Goal: Task Accomplishment & Management: Use online tool/utility

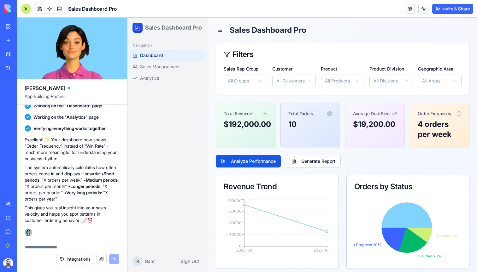
click at [102, 245] on textarea at bounding box center [72, 247] width 94 height 6
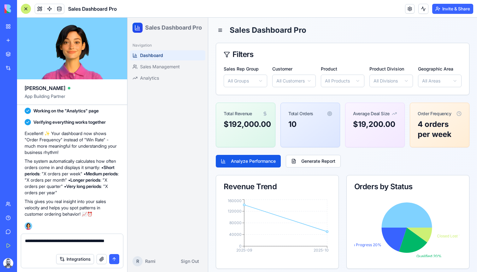
drag, startPoint x: 28, startPoint y: 241, endPoint x: 79, endPoint y: 245, distance: 50.6
click at [79, 245] on textarea "**********" at bounding box center [72, 244] width 94 height 13
click at [65, 241] on textarea "**********" at bounding box center [72, 244] width 94 height 13
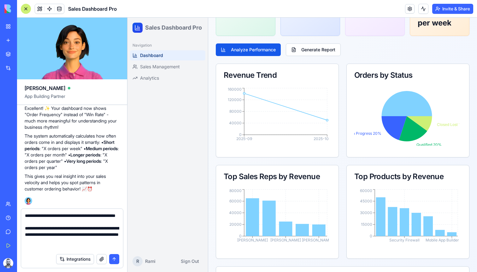
scroll to position [3, 0]
type textarea "**********"
click at [113, 259] on button "submit" at bounding box center [114, 259] width 10 height 10
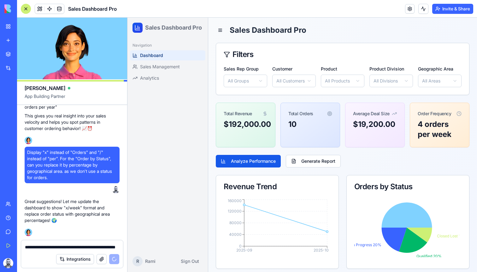
scroll to position [1029, 0]
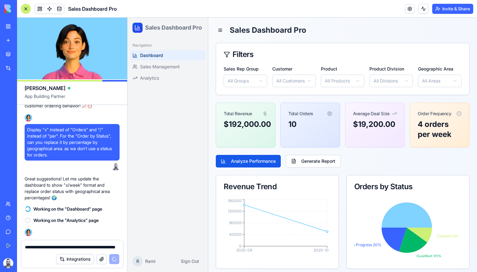
click at [70, 244] on div "**********" at bounding box center [72, 246] width 102 height 10
click at [70, 247] on textarea "**********" at bounding box center [72, 247] width 94 height 6
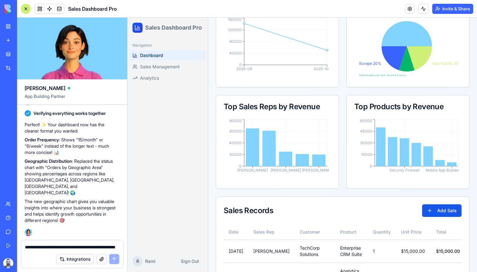
scroll to position [0, 0]
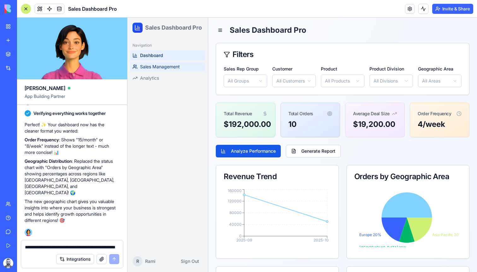
click at [172, 67] on span "Sales Management" at bounding box center [160, 67] width 40 height 6
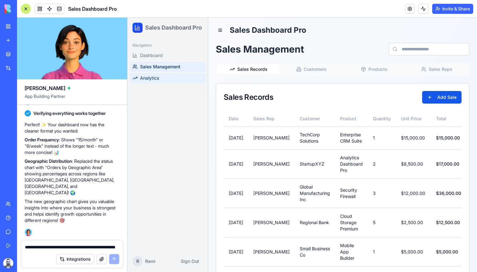
click at [161, 77] on link "Analytics" at bounding box center [167, 78] width 75 height 10
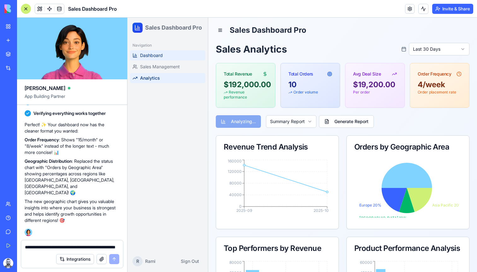
click at [169, 59] on link "Dashboard" at bounding box center [167, 55] width 75 height 10
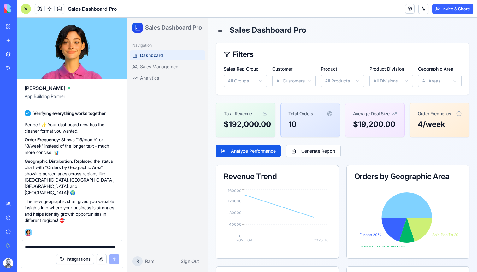
click at [161, 84] on div "Navigation Dashboard Sales Management Analytics" at bounding box center [167, 62] width 80 height 48
click at [162, 83] on div "Navigation Dashboard Sales Management Analytics" at bounding box center [167, 62] width 80 height 48
click at [163, 81] on link "Analytics" at bounding box center [167, 78] width 75 height 10
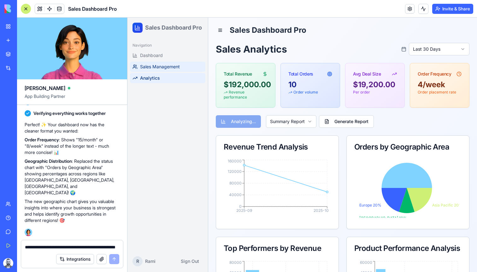
click at [177, 67] on span "Sales Management" at bounding box center [160, 67] width 40 height 6
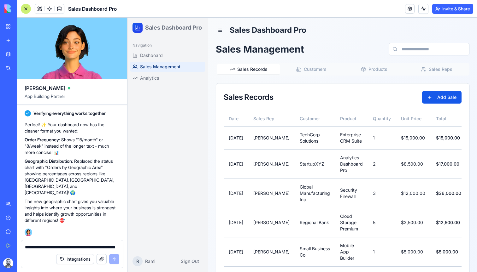
click at [174, 62] on link "Sales Management" at bounding box center [167, 67] width 75 height 10
click at [174, 57] on link "Dashboard" at bounding box center [167, 55] width 75 height 10
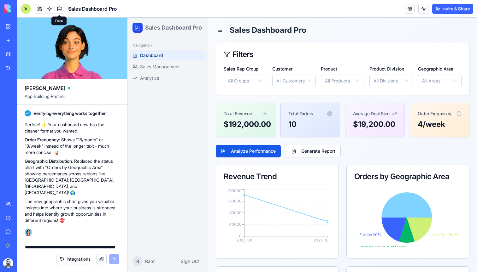
click at [61, 8] on link at bounding box center [59, 8] width 9 height 9
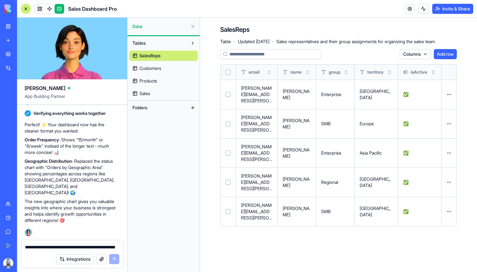
click at [442, 54] on button "Add row" at bounding box center [444, 54] width 23 height 10
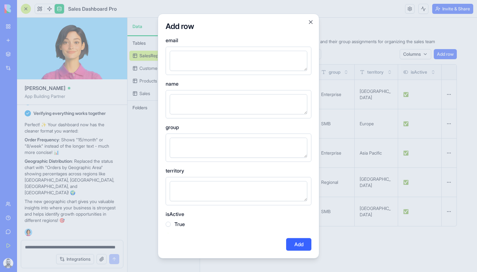
click at [311, 24] on button "Close" at bounding box center [310, 22] width 6 height 6
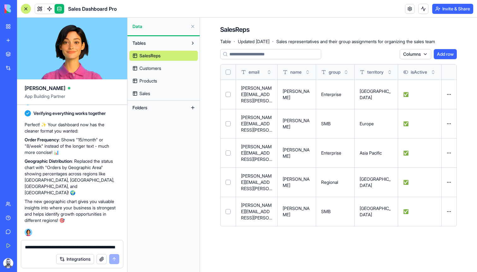
click at [159, 67] on span "Customers" at bounding box center [150, 68] width 22 height 6
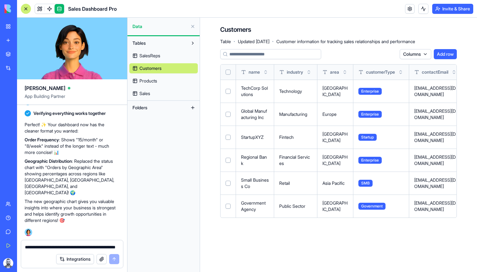
click at [161, 61] on link "SalesReps" at bounding box center [163, 56] width 68 height 10
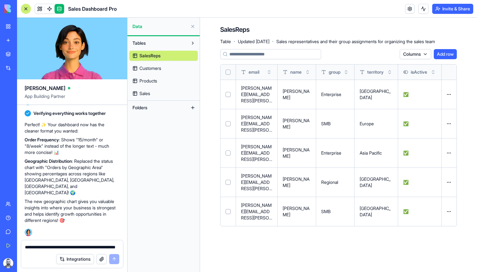
click at [155, 97] on link "Sales" at bounding box center [163, 94] width 68 height 10
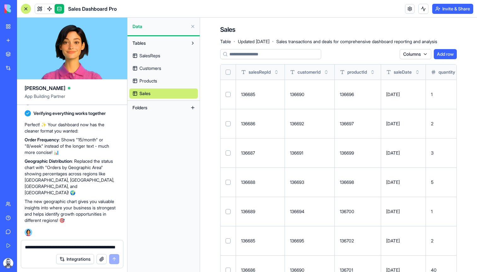
click at [161, 42] on button "Tables" at bounding box center [158, 43] width 58 height 10
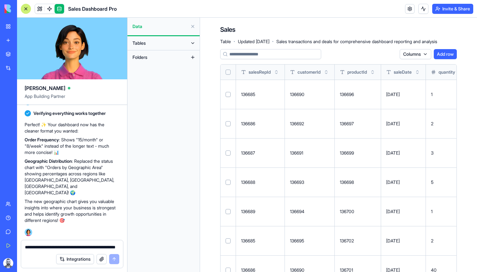
click at [162, 42] on button "Tables" at bounding box center [158, 43] width 58 height 10
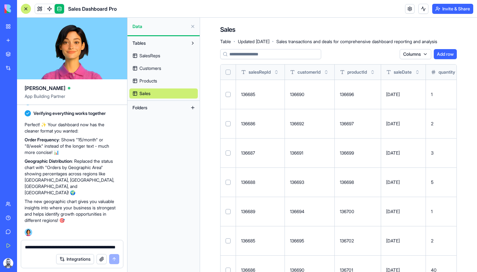
click at [160, 58] on span "SalesReps" at bounding box center [149, 56] width 21 height 6
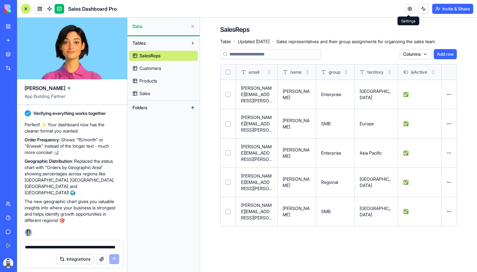
click at [408, 9] on link at bounding box center [409, 8] width 9 height 9
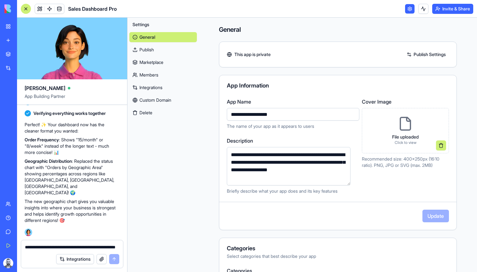
scroll to position [126, 0]
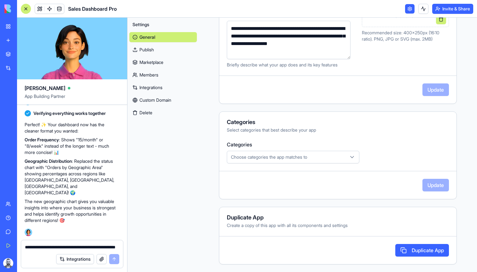
click at [333, 161] on button "Choose categories the app matches to" at bounding box center [293, 157] width 132 height 13
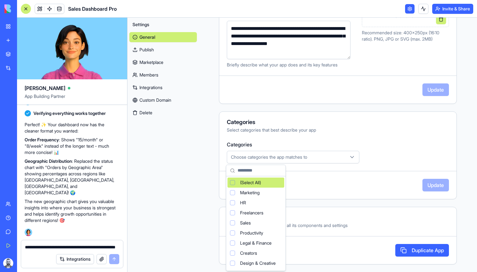
click at [392, 146] on html "BETA My Workspace New app Marketplace Integrations Recent Sales Dashboard Pro A…" at bounding box center [238, 136] width 477 height 272
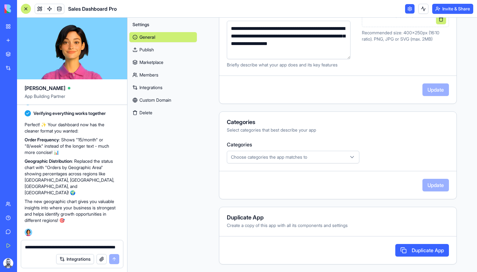
click at [317, 156] on div "Choose categories the app matches to" at bounding box center [292, 157] width 129 height 6
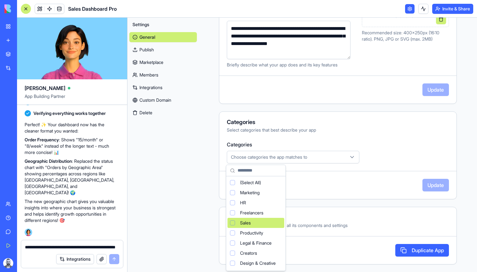
click at [283, 220] on div "Sales" at bounding box center [255, 223] width 57 height 10
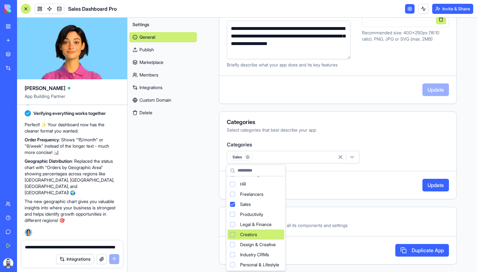
scroll to position [42, 0]
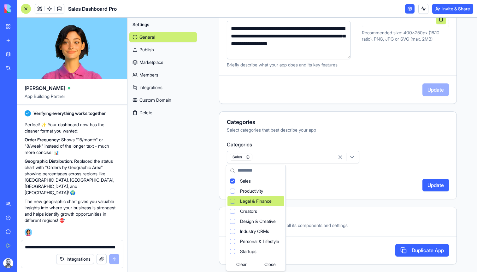
click at [355, 183] on html "BETA My Workspace New app Marketplace Integrations Recent Sales Dashboard Pro A…" at bounding box center [238, 136] width 477 height 272
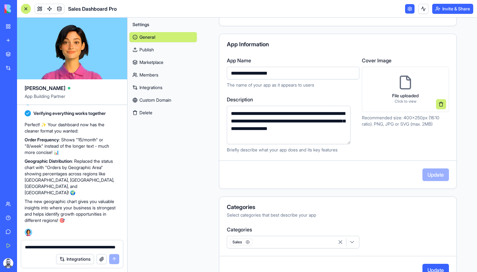
scroll to position [0, 0]
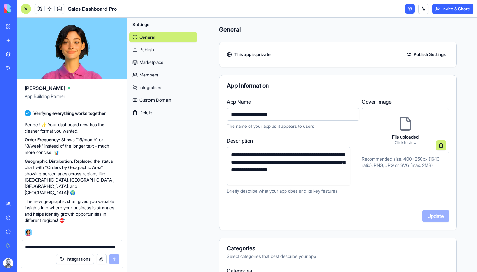
click at [146, 52] on link "Publish" at bounding box center [162, 50] width 67 height 10
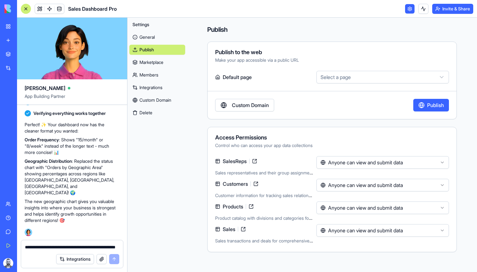
click at [149, 59] on link "Marketplace" at bounding box center [157, 62] width 56 height 10
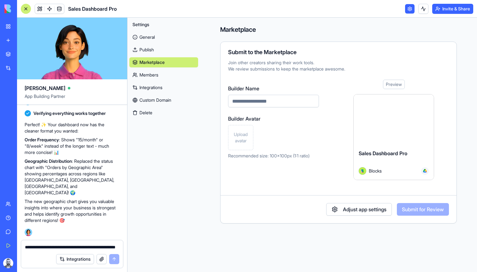
click at [152, 73] on link "Members" at bounding box center [163, 75] width 69 height 10
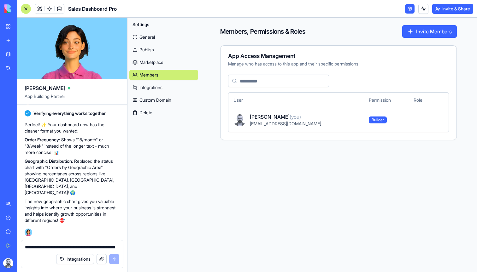
click at [157, 84] on link "Integrations" at bounding box center [163, 88] width 69 height 10
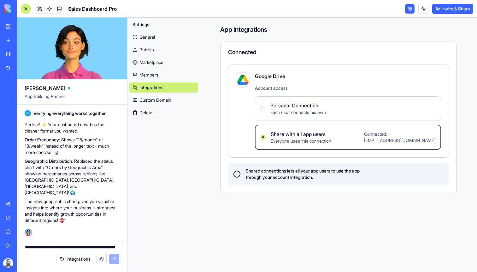
click at [174, 103] on link "Custom Domain" at bounding box center [163, 100] width 69 height 10
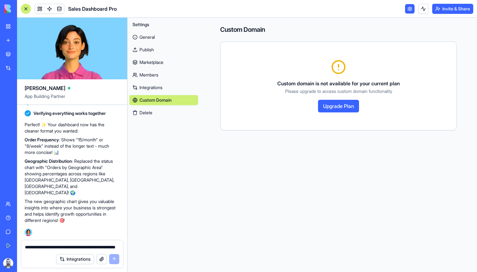
click at [158, 111] on button "Delete" at bounding box center [163, 113] width 69 height 10
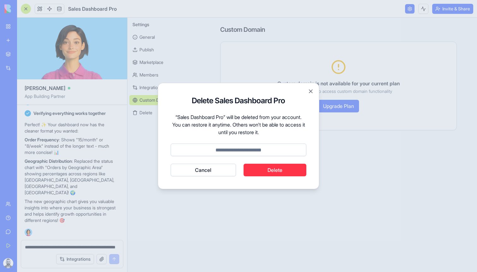
click at [212, 169] on button "Cancel" at bounding box center [203, 170] width 65 height 13
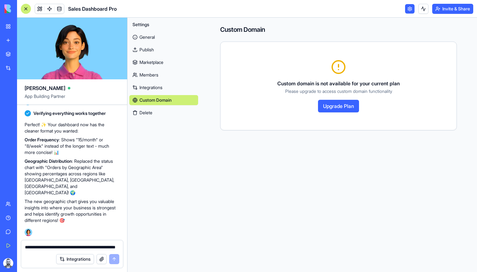
click at [147, 42] on link "General" at bounding box center [163, 37] width 69 height 10
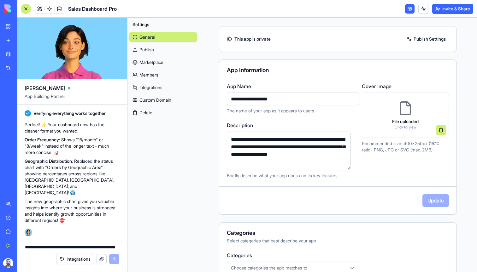
scroll to position [39, 0]
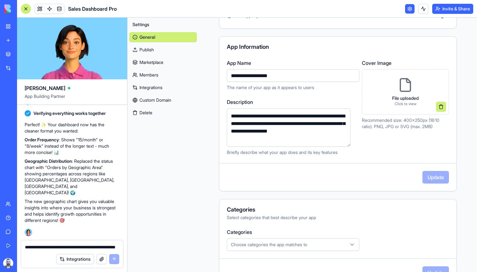
click at [182, 138] on div "Settings General Publish Marketplace Members Integrations Custom Domain Delete" at bounding box center [162, 145] width 71 height 255
click at [78, 259] on button "Integrations" at bounding box center [75, 259] width 38 height 10
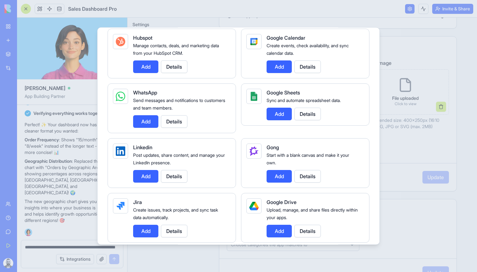
scroll to position [226, 0]
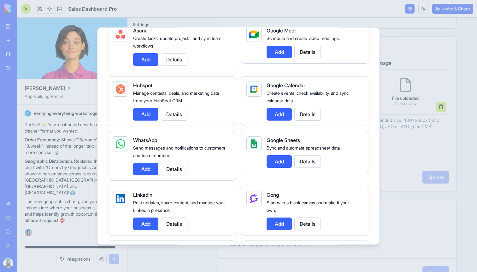
click at [277, 160] on button "Add" at bounding box center [278, 161] width 25 height 13
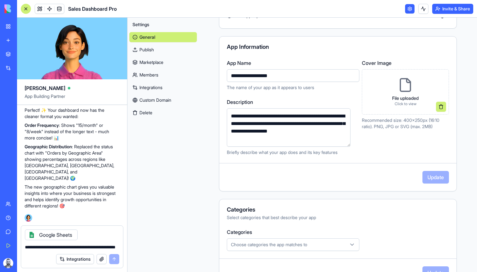
click at [65, 250] on textarea "**********" at bounding box center [72, 247] width 94 height 6
click at [104, 261] on button "button" at bounding box center [101, 259] width 10 height 10
click at [72, 247] on textarea "**********" at bounding box center [72, 247] width 94 height 6
type textarea "*"
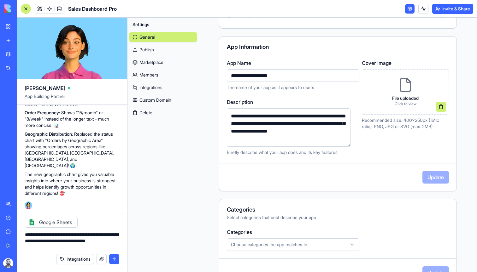
type textarea "**********"
click at [116, 261] on button "submit" at bounding box center [114, 259] width 10 height 10
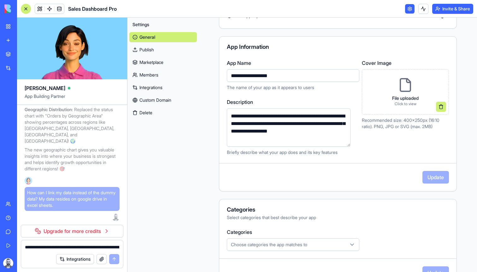
scroll to position [1193, 0]
click at [88, 244] on div "**********" at bounding box center [72, 246] width 102 height 10
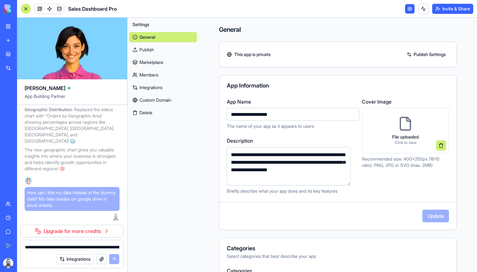
click at [27, 72] on link "Integrations" at bounding box center [14, 68] width 25 height 13
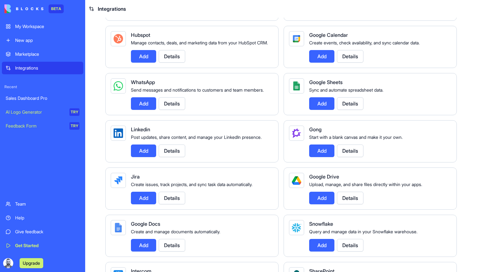
scroll to position [254, 0]
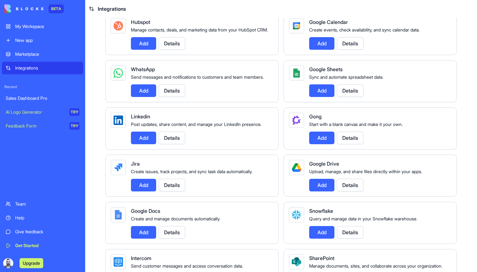
click at [352, 192] on button "Details" at bounding box center [350, 185] width 26 height 13
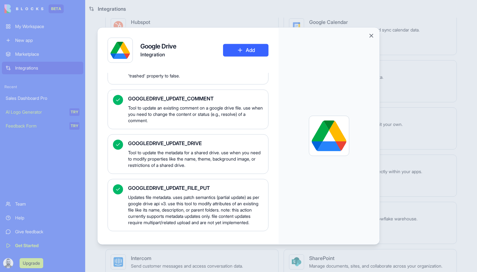
scroll to position [2155, 0]
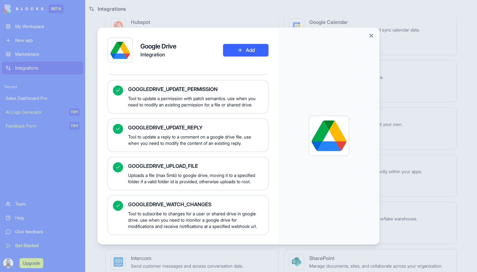
click at [371, 35] on button "Close" at bounding box center [371, 35] width 6 height 6
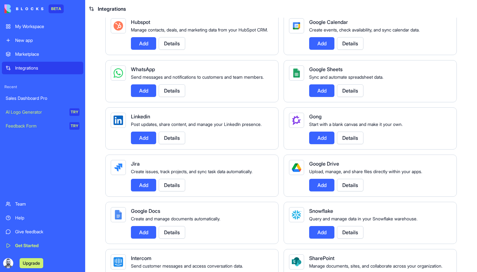
click at [26, 25] on div "My Workspace" at bounding box center [47, 26] width 64 height 6
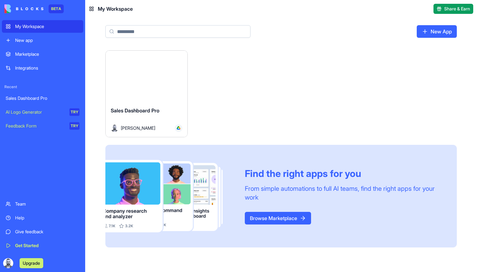
click at [25, 70] on div "Integrations" at bounding box center [47, 68] width 64 height 6
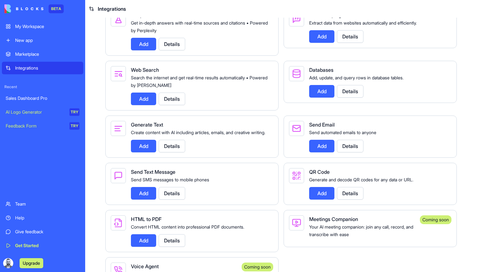
scroll to position [968, 0]
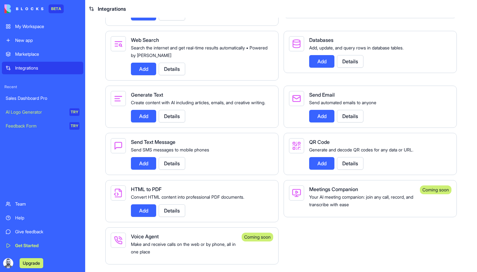
click at [24, 53] on div "Marketplace" at bounding box center [47, 54] width 64 height 6
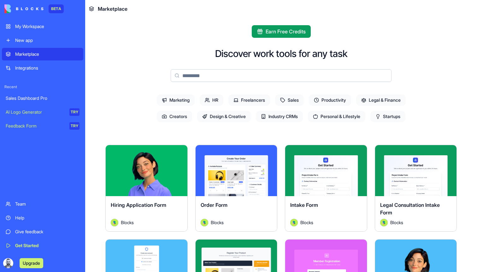
click at [25, 40] on div "New app" at bounding box center [47, 40] width 64 height 6
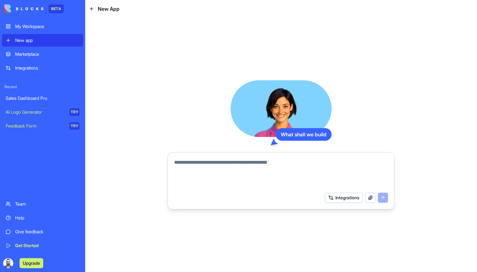
click at [26, 25] on div "My Workspace" at bounding box center [47, 26] width 64 height 6
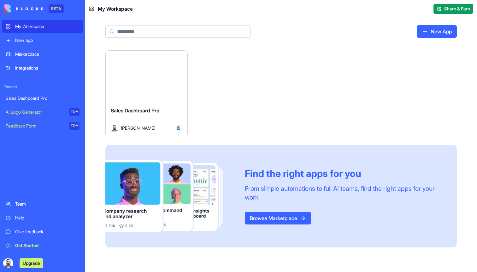
click at [26, 99] on div "Sales Dashboard Pro" at bounding box center [43, 98] width 74 height 6
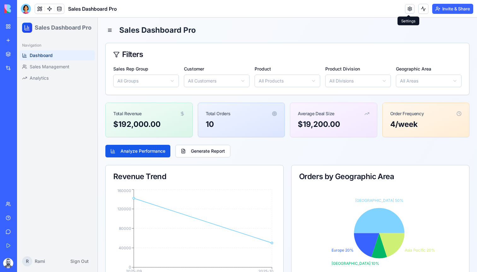
click at [410, 9] on link at bounding box center [409, 8] width 9 height 9
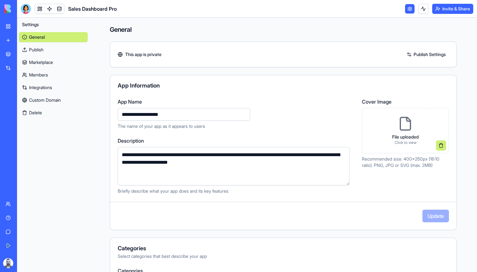
click at [47, 91] on link "Integrations" at bounding box center [53, 88] width 69 height 10
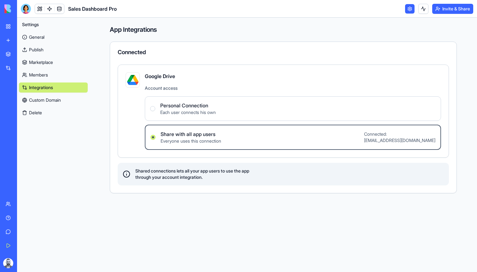
click at [148, 104] on label "Personal Connection Each user connects his own" at bounding box center [293, 108] width 296 height 25
click at [150, 106] on Connection "Personal Connection Each user connects his own" at bounding box center [152, 108] width 5 height 5
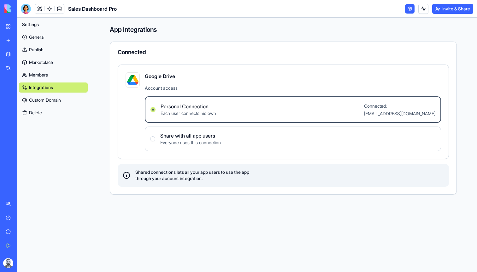
click at [337, 147] on label "Share with all app users Everyone uses this connection" at bounding box center [293, 139] width 296 height 25
click at [155, 142] on users "Share with all app users Everyone uses this connection" at bounding box center [152, 139] width 5 height 5
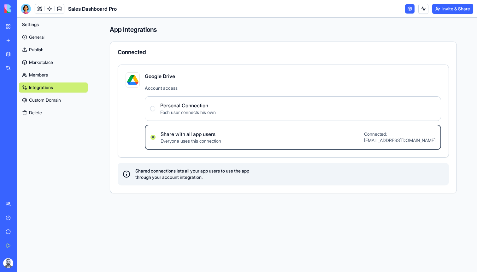
click at [394, 143] on span "Connected: [PERSON_NAME][EMAIL_ADDRESS][DOMAIN_NAME]" at bounding box center [399, 137] width 71 height 13
click at [155, 140] on users "Share with all app users Everyone uses this connection Connected: [EMAIL_ADDRES…" at bounding box center [152, 137] width 5 height 5
click at [198, 111] on span "Each user connects his own" at bounding box center [187, 112] width 55 height 6
click at [155, 111] on Connection "Personal Connection Each user connects his own" at bounding box center [152, 108] width 5 height 5
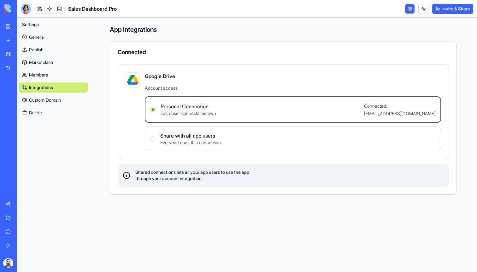
click at [197, 82] on div "Google Drive Account access Personal Connection Each user connects his own Conn…" at bounding box center [293, 112] width 296 height 79
drag, startPoint x: 142, startPoint y: 176, endPoint x: 214, endPoint y: 171, distance: 72.1
click at [214, 171] on span "Shared connections lets all your app users to use the app through your account …" at bounding box center [192, 175] width 114 height 13
click at [53, 91] on link "Integrations" at bounding box center [53, 88] width 69 height 10
click at [51, 112] on button "Delete" at bounding box center [53, 113] width 69 height 10
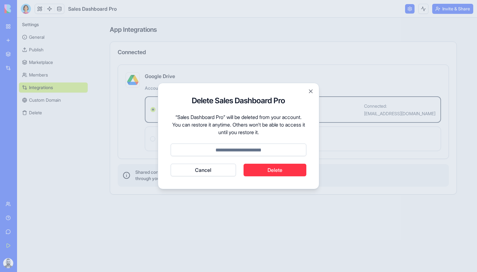
click at [199, 169] on button "Cancel" at bounding box center [203, 170] width 65 height 13
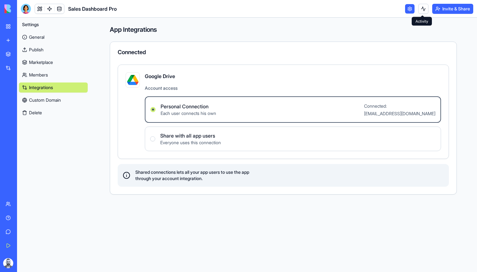
click at [409, 8] on link at bounding box center [409, 8] width 9 height 9
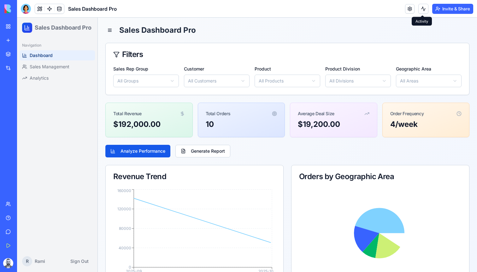
click at [419, 9] on button at bounding box center [423, 9] width 10 height 10
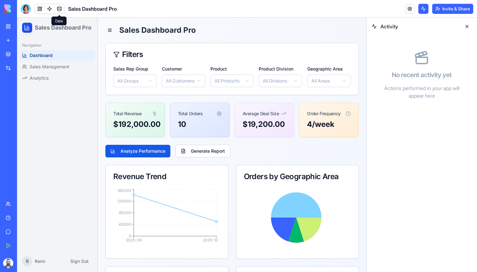
click at [61, 10] on link at bounding box center [59, 8] width 9 height 9
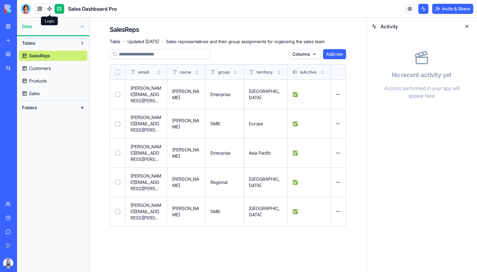
click at [46, 11] on link at bounding box center [49, 8] width 9 height 9
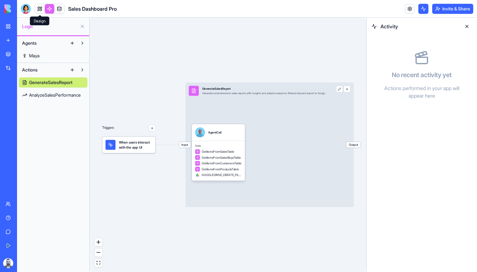
click at [42, 10] on link at bounding box center [39, 8] width 9 height 9
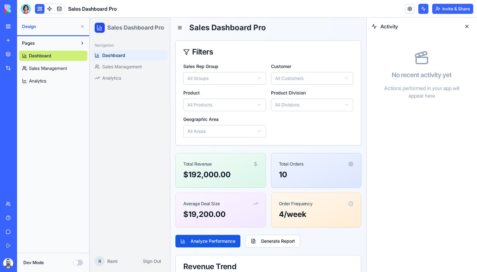
click at [8, 58] on link "Marketplace" at bounding box center [14, 54] width 25 height 13
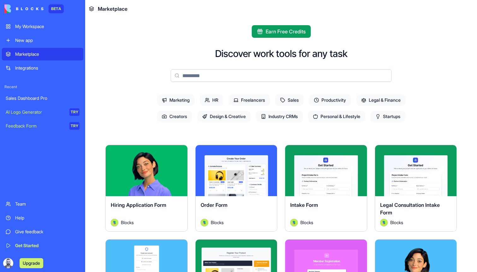
click at [16, 69] on div "Integrations" at bounding box center [47, 68] width 64 height 6
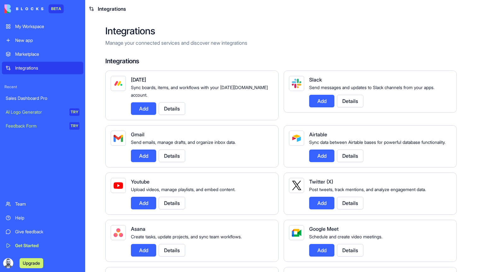
click at [27, 29] on div "My Workspace" at bounding box center [47, 26] width 64 height 6
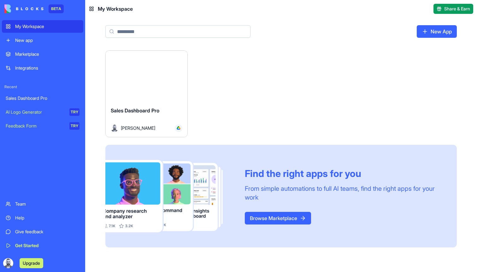
click at [175, 128] on div at bounding box center [179, 129] width 8 height 8
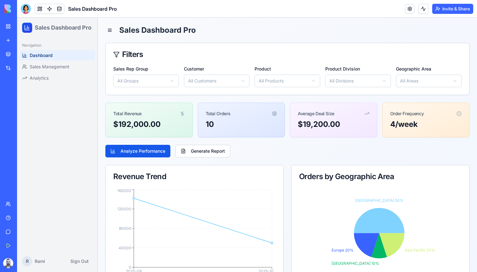
scroll to position [15, 0]
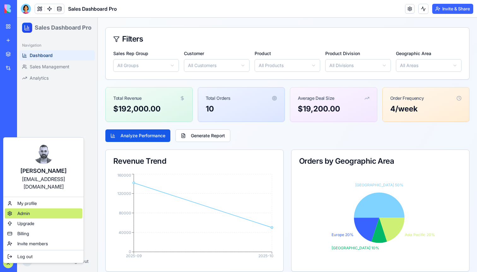
click at [47, 209] on div "Admin" at bounding box center [44, 214] width 78 height 10
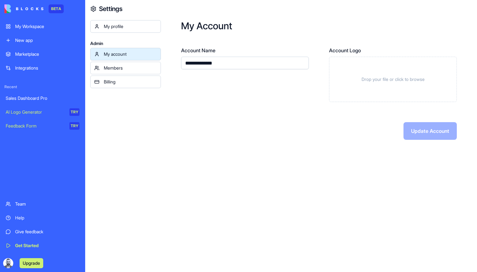
click at [145, 66] on div "Members" at bounding box center [130, 68] width 53 height 6
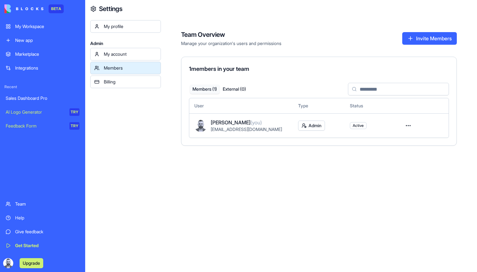
click at [132, 80] on div "Billing" at bounding box center [130, 82] width 53 height 6
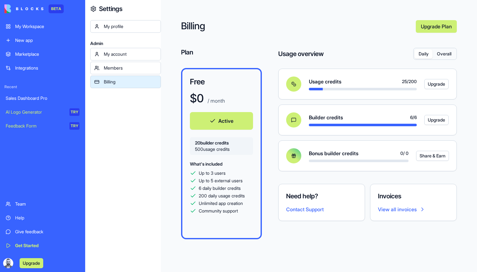
click at [135, 63] on link "Members" at bounding box center [125, 68] width 71 height 13
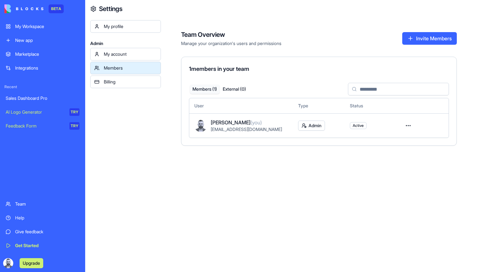
click at [137, 55] on div "My account" at bounding box center [130, 54] width 53 height 6
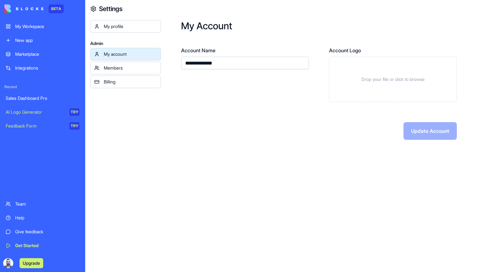
click at [129, 29] on div "My profile" at bounding box center [130, 26] width 53 height 6
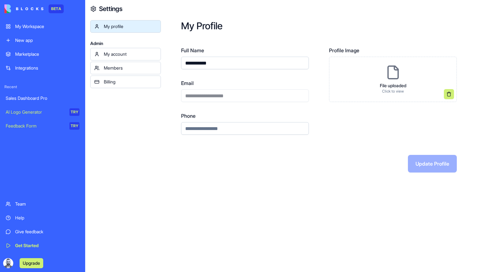
click at [59, 102] on link "Sales Dashboard Pro" at bounding box center [42, 98] width 81 height 13
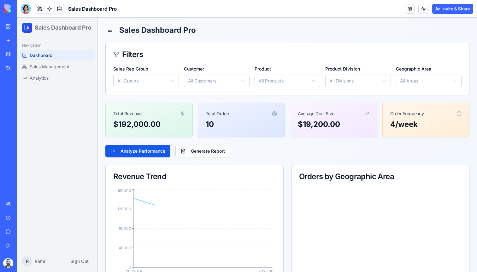
click at [27, 74] on link "Integrations" at bounding box center [14, 68] width 25 height 13
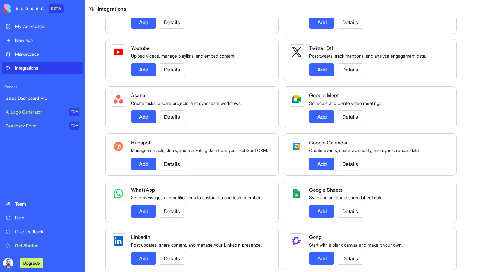
scroll to position [135, 0]
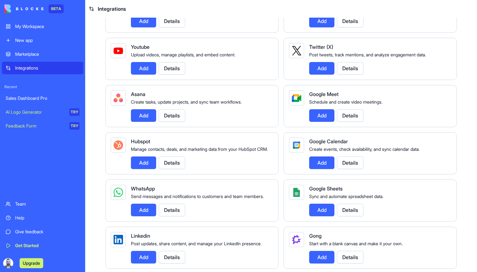
click at [356, 217] on button "Details" at bounding box center [350, 210] width 26 height 13
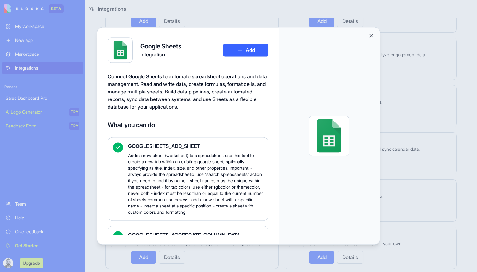
click at [370, 37] on button "Close" at bounding box center [371, 35] width 6 height 6
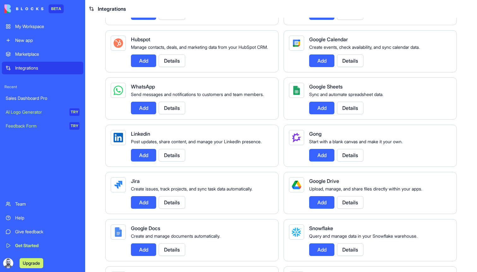
scroll to position [312, 0]
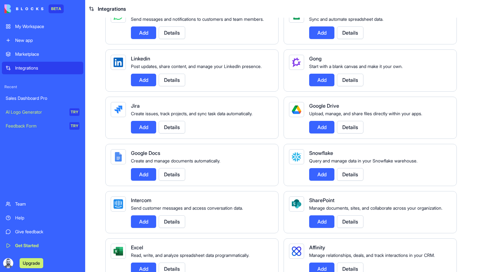
click at [345, 134] on button "Details" at bounding box center [350, 127] width 26 height 13
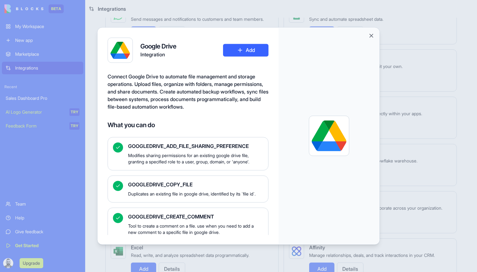
click at [230, 50] on button "Add" at bounding box center [245, 50] width 45 height 13
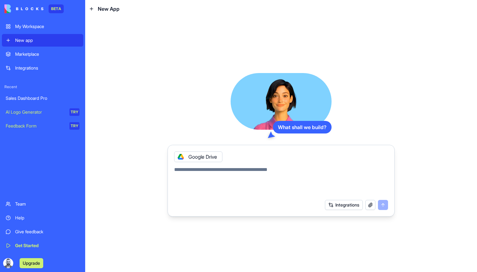
click at [368, 204] on button "button" at bounding box center [370, 205] width 10 height 10
click at [262, 165] on div at bounding box center [280, 179] width 221 height 34
click at [180, 158] on icon at bounding box center [180, 156] width 5 height 5
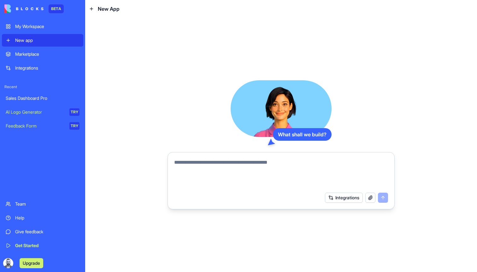
click at [241, 178] on textarea at bounding box center [281, 174] width 214 height 30
type textarea "**********"
click at [385, 202] on button "submit" at bounding box center [383, 198] width 10 height 10
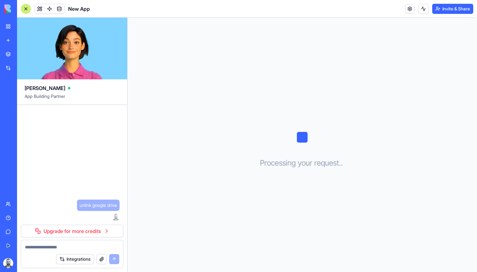
click at [24, 72] on link "Integrations" at bounding box center [14, 68] width 25 height 13
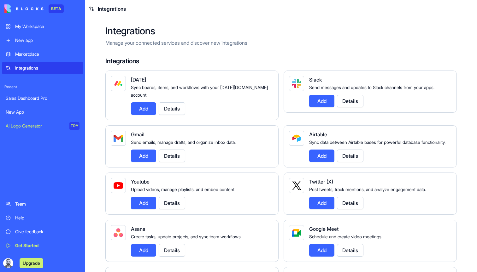
click at [9, 7] on img at bounding box center [23, 8] width 39 height 9
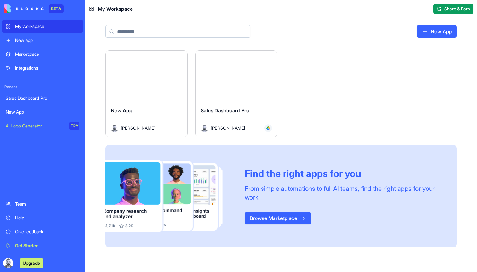
click at [13, 11] on img at bounding box center [23, 8] width 39 height 9
click at [13, 258] on div "Upgrade" at bounding box center [42, 264] width 81 height 18
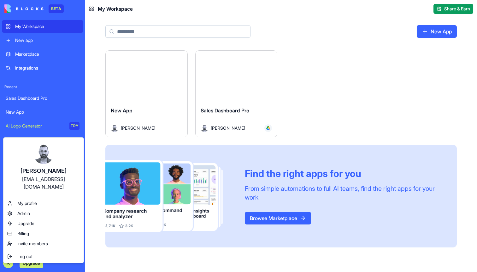
click at [184, 88] on html "BETA My Workspace New app Marketplace Integrations Recent Sales Dashboard Pro N…" at bounding box center [238, 136] width 477 height 272
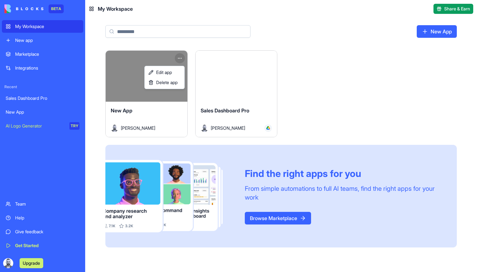
click at [179, 57] on html "BETA My Workspace New app Marketplace Integrations Recent Sales Dashboard Pro N…" at bounding box center [238, 136] width 477 height 272
click at [174, 82] on span "Delete app" at bounding box center [166, 82] width 21 height 6
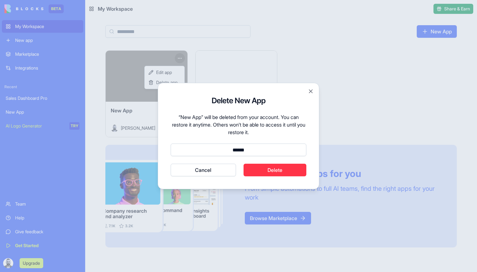
type input "******"
click at [301, 174] on button "Delete" at bounding box center [274, 170] width 63 height 13
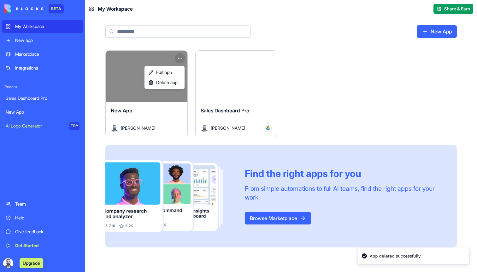
click at [261, 87] on html "BETA My Workspace New app Marketplace Integrations Recent Sales Dashboard Pro N…" at bounding box center [238, 136] width 477 height 272
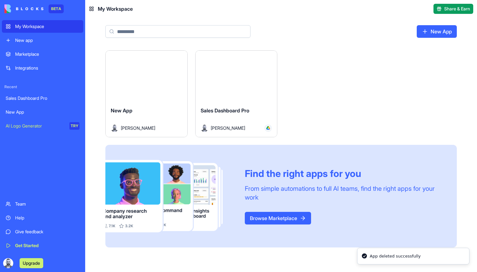
click at [241, 79] on button "Launch" at bounding box center [235, 76] width 47 height 13
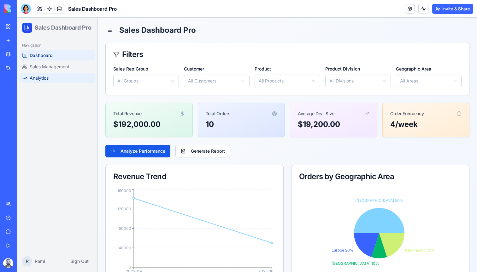
click at [55, 79] on link "Analytics" at bounding box center [57, 78] width 75 height 10
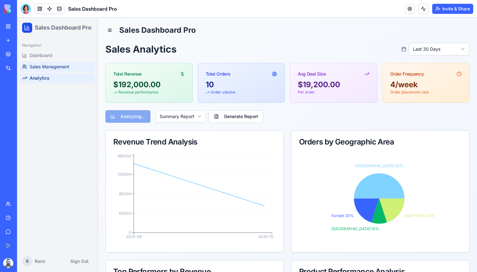
click at [56, 71] on link "Sales Management" at bounding box center [57, 67] width 75 height 10
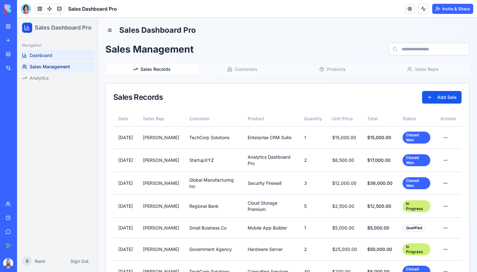
click at [48, 54] on span "Dashboard" at bounding box center [41, 55] width 23 height 6
